Goal: Information Seeking & Learning: Learn about a topic

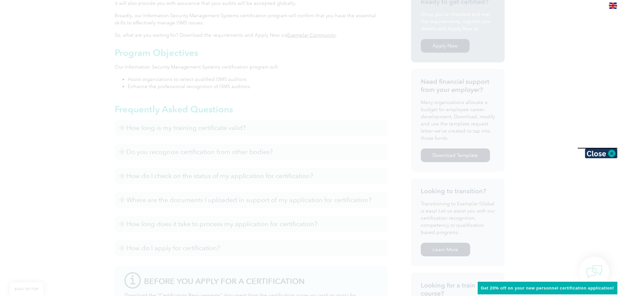
scroll to position [195, 0]
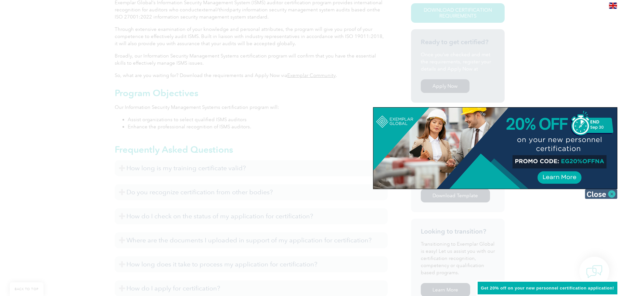
click at [609, 193] on img at bounding box center [601, 194] width 32 height 10
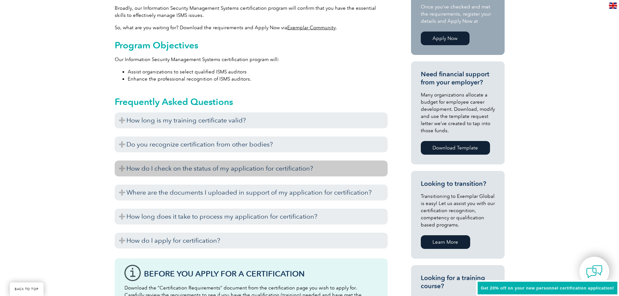
scroll to position [227, 0]
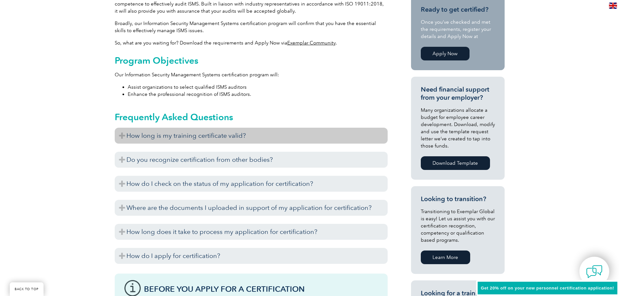
click at [186, 142] on h3 "How long is my training certificate valid?" at bounding box center [251, 136] width 273 height 16
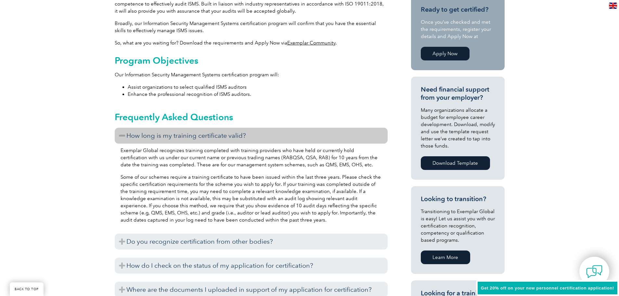
click at [197, 137] on h3 "How long is my training certificate valid?" at bounding box center [251, 136] width 273 height 16
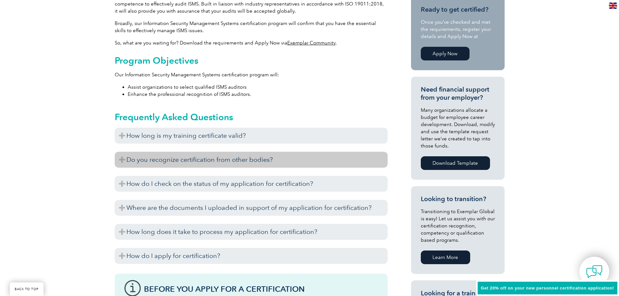
click at [182, 161] on h3 "Do you recognize certification from other bodies?" at bounding box center [251, 160] width 273 height 16
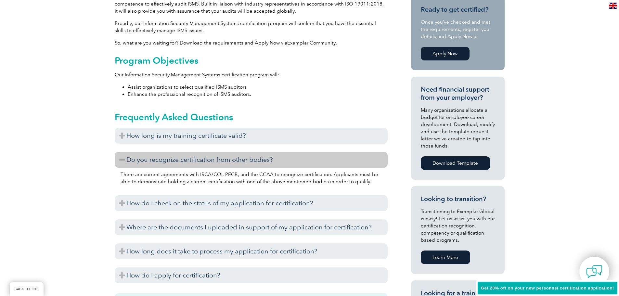
click at [232, 162] on h3 "Do you recognize certification from other bodies?" at bounding box center [251, 160] width 273 height 16
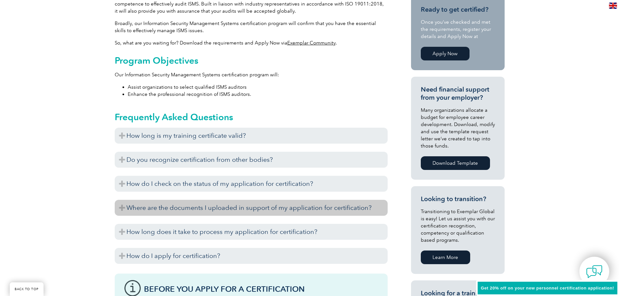
click at [211, 212] on div "How long is my training certificate valid? Exemplar Global recognizes training …" at bounding box center [251, 197] width 273 height 139
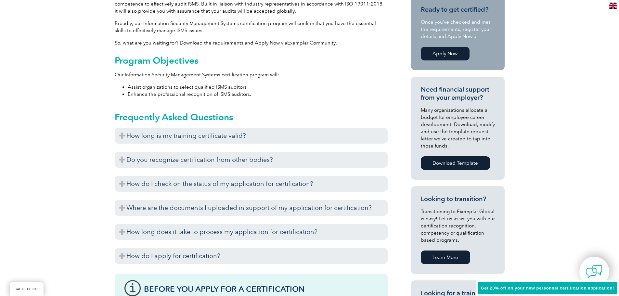
click at [212, 192] on div "You can check on the status of your application for certification via our Exemp…" at bounding box center [251, 193] width 273 height 3
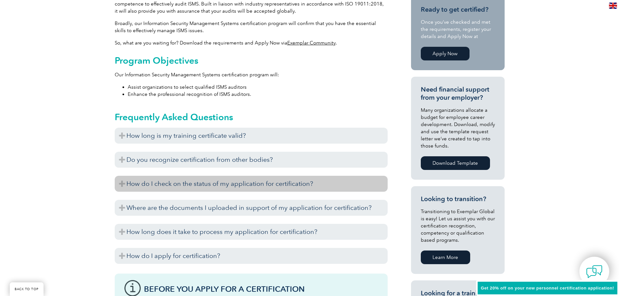
click at [217, 181] on h3 "How do I check on the status of my application for certification?" at bounding box center [251, 184] width 273 height 16
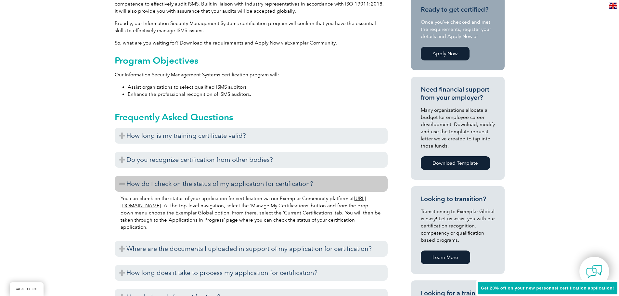
click at [217, 181] on h3 "How do I check on the status of my application for certification?" at bounding box center [251, 184] width 273 height 16
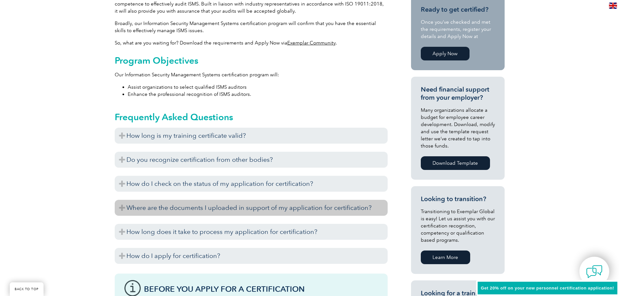
click at [219, 213] on h3 "Where are the documents I uploaded in support of my application for certificati…" at bounding box center [251, 208] width 273 height 16
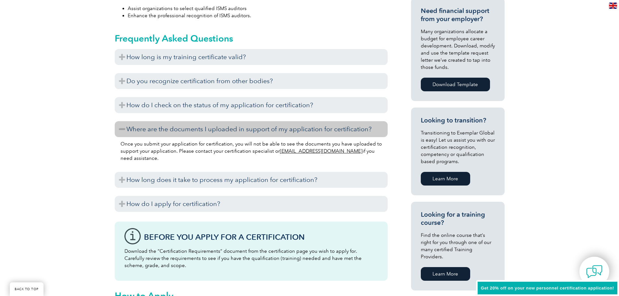
scroll to position [325, 0]
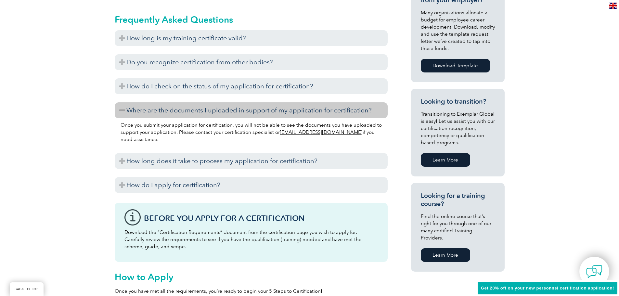
click at [172, 110] on h3 "Where are the documents I uploaded in support of my application for certificati…" at bounding box center [251, 110] width 273 height 16
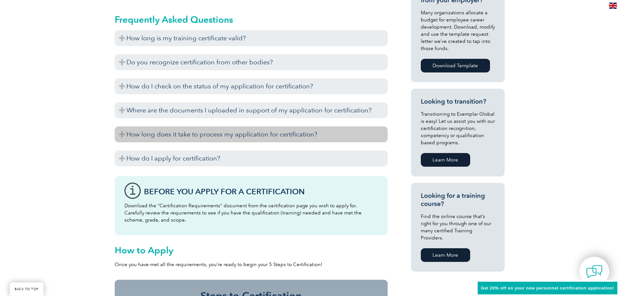
click at [162, 136] on h3 "How long does it take to process my application for certification?" at bounding box center [251, 134] width 273 height 16
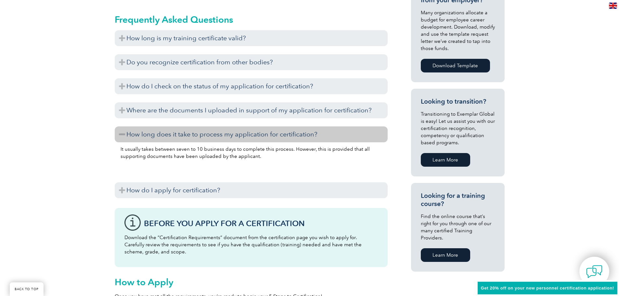
click at [162, 136] on h3 "How long does it take to process my application for certification?" at bounding box center [251, 134] width 273 height 16
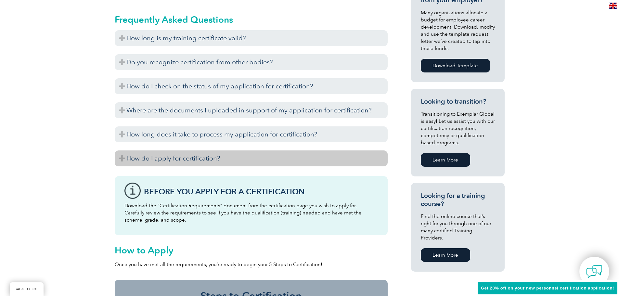
click at [169, 160] on h3 "How do I apply for certification?" at bounding box center [251, 158] width 273 height 16
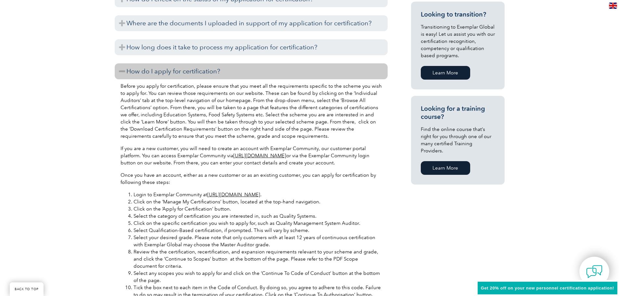
scroll to position [292, 0]
